Goal: Task Accomplishment & Management: Manage account settings

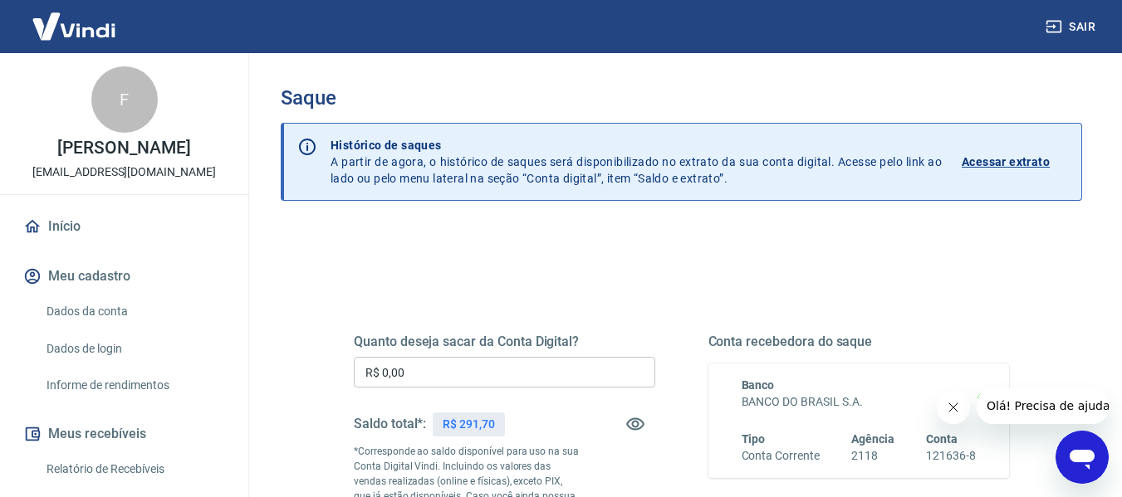
click at [533, 369] on input "R$ 0,00" at bounding box center [504, 372] width 301 height 31
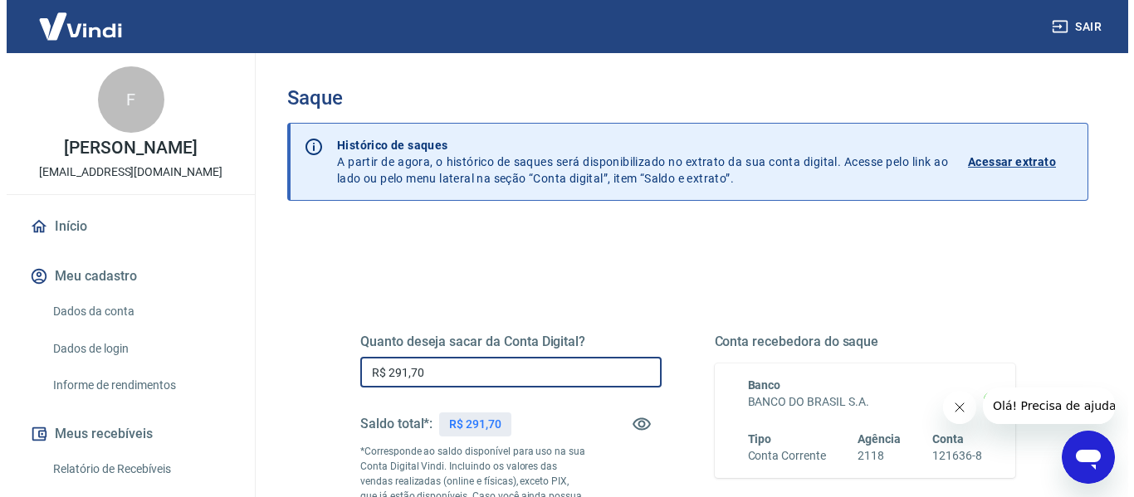
scroll to position [249, 0]
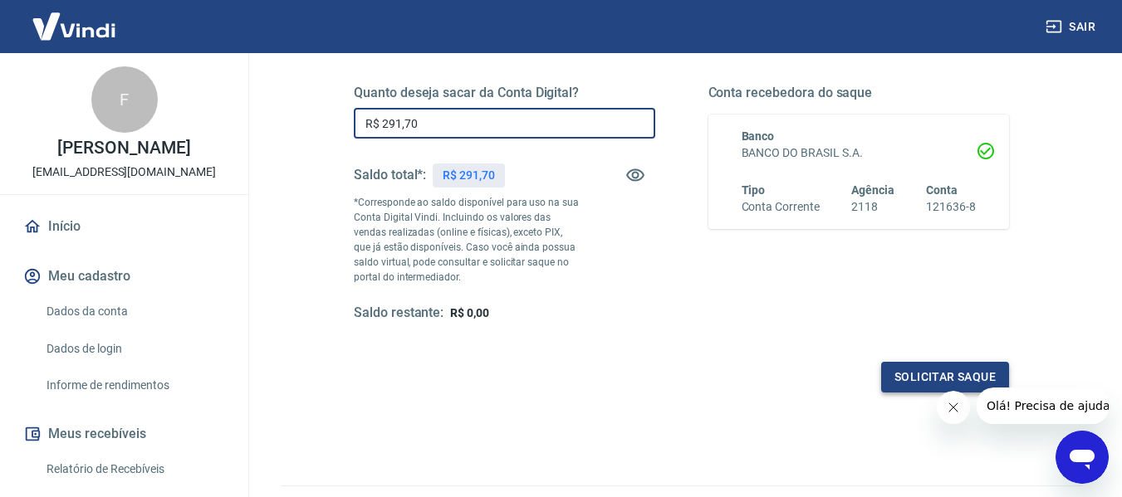
type input "R$ 291,70"
click at [940, 381] on button "Solicitar saque" at bounding box center [945, 377] width 128 height 31
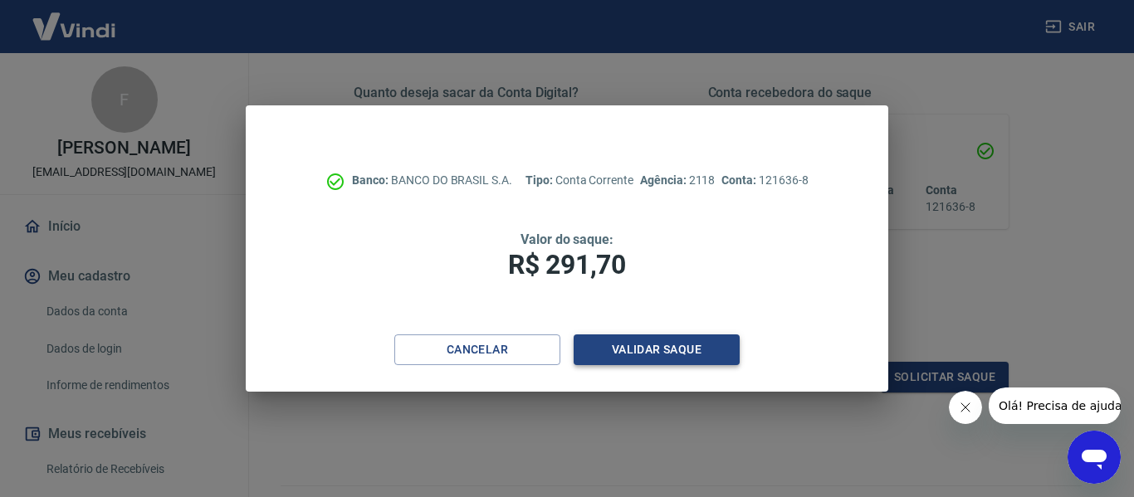
click at [707, 356] on button "Validar saque" at bounding box center [657, 350] width 166 height 31
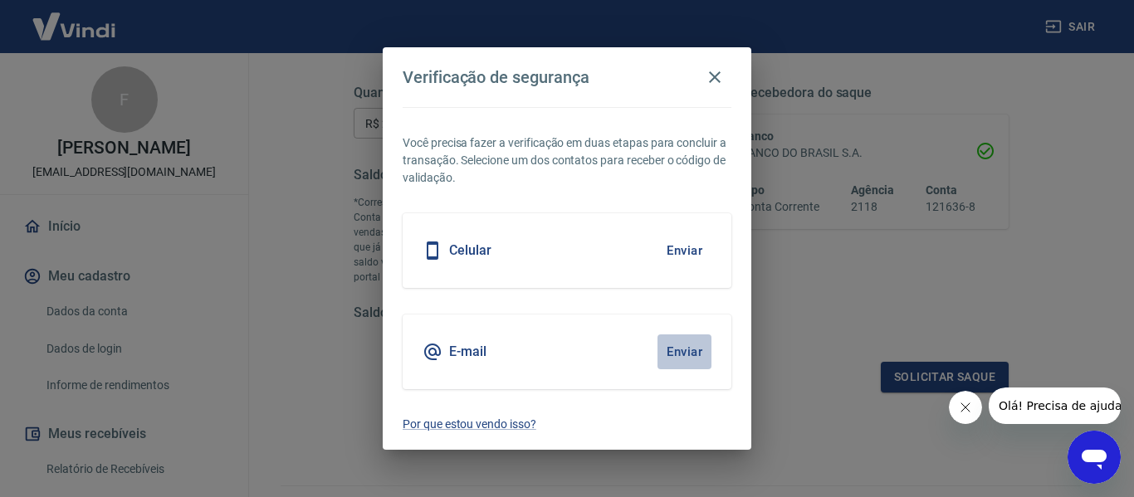
click at [679, 351] on button "Enviar" at bounding box center [685, 352] width 54 height 35
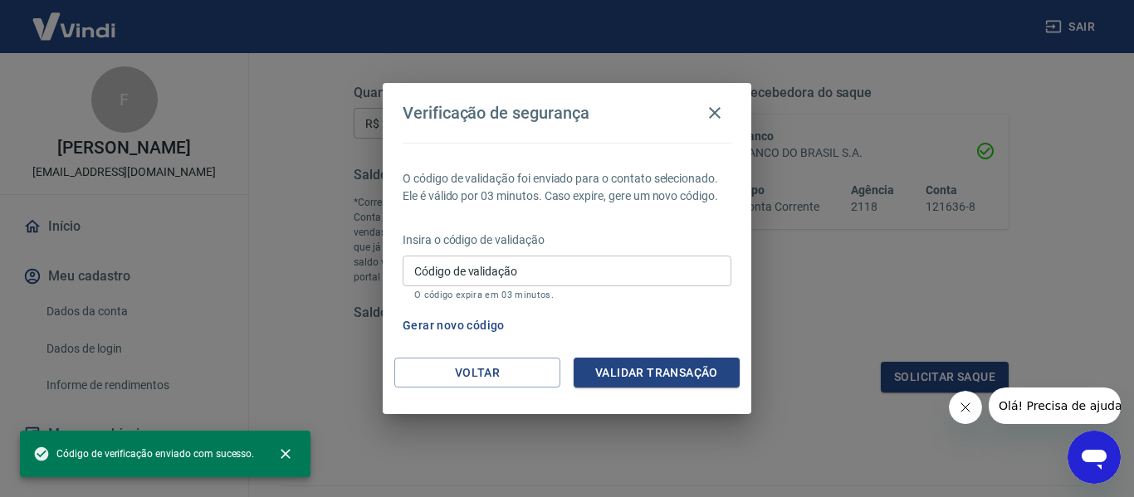
click at [622, 266] on input "Código de validação" at bounding box center [567, 271] width 329 height 31
paste input "600627"
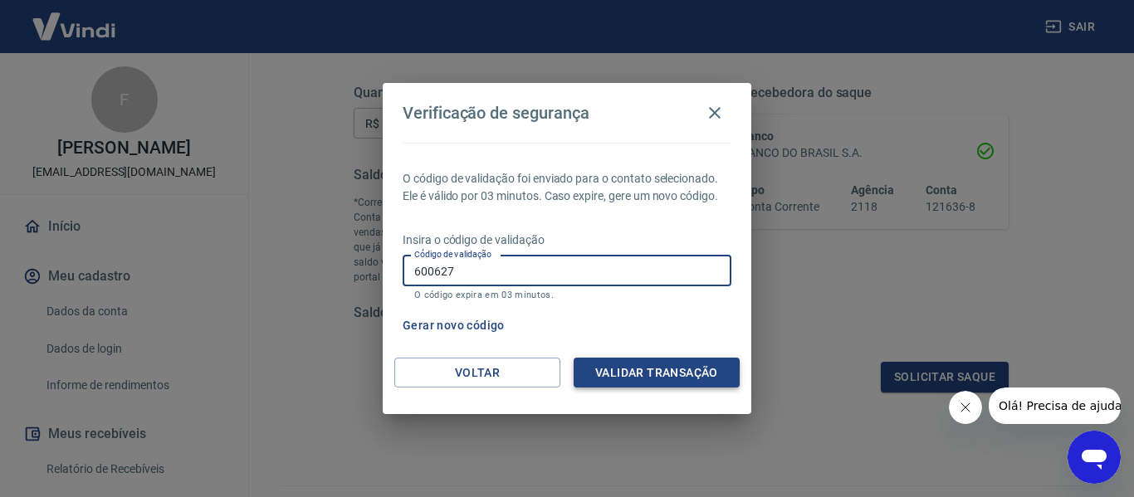
type input "600627"
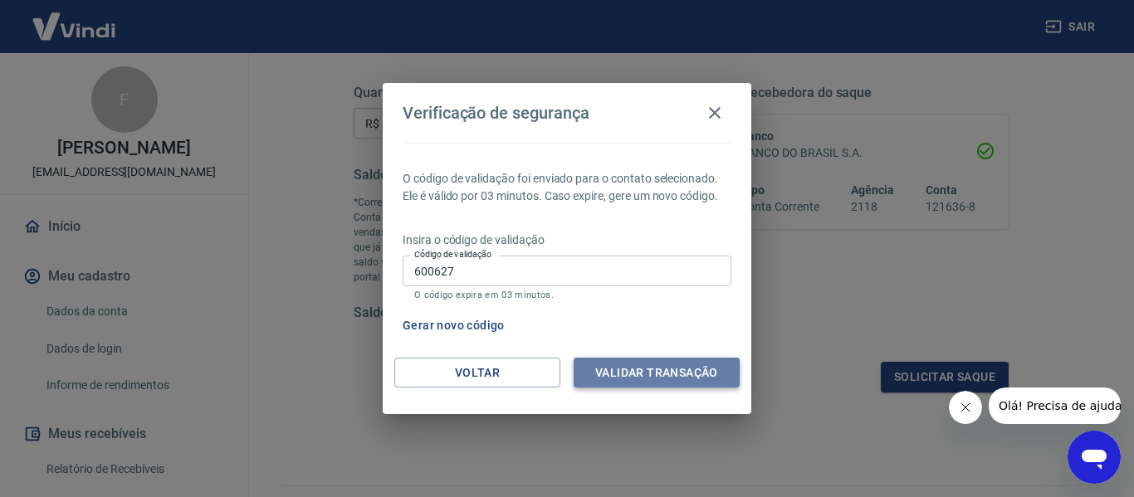
click at [635, 365] on button "Validar transação" at bounding box center [657, 373] width 166 height 31
